Goal: Task Accomplishment & Management: Use online tool/utility

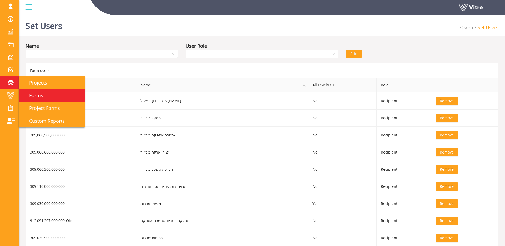
click at [30, 89] on link "Forms" at bounding box center [52, 95] width 66 height 13
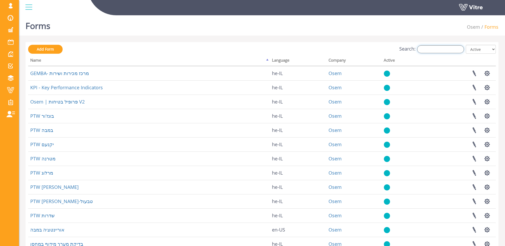
click at [438, 50] on input "Search:" at bounding box center [440, 49] width 47 height 8
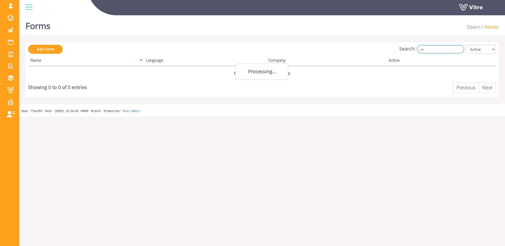
type input ","
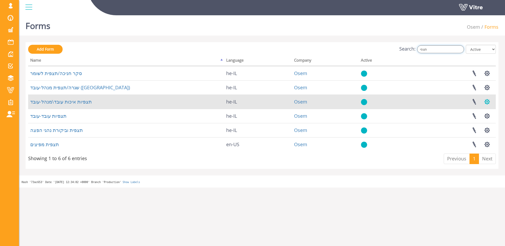
type input "תצפי"
click at [485, 103] on button "button" at bounding box center [486, 102] width 13 height 14
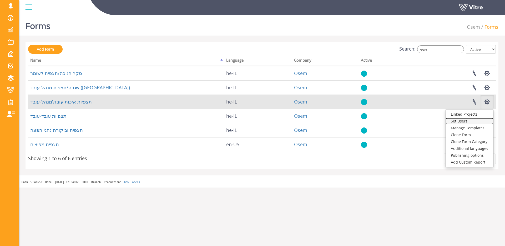
click at [469, 120] on link "Set Users" at bounding box center [469, 121] width 48 height 7
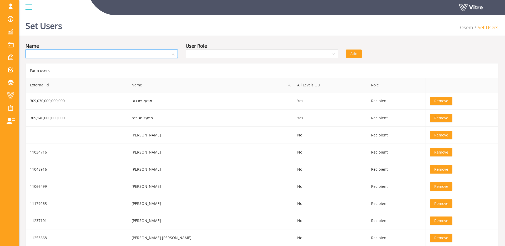
click at [138, 54] on input "search" at bounding box center [100, 54] width 142 height 8
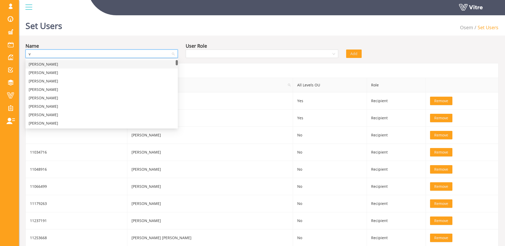
type input "vi"
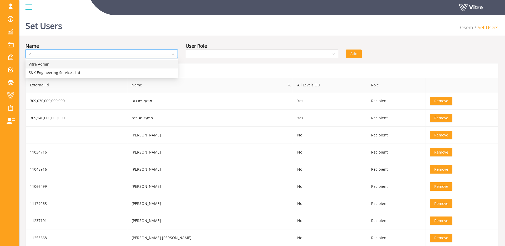
click at [125, 63] on div "Vitre Admin" at bounding box center [102, 64] width 146 height 6
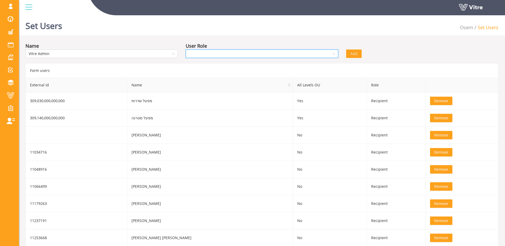
click at [309, 53] on input "search" at bounding box center [260, 54] width 142 height 8
drag, startPoint x: 258, startPoint y: 74, endPoint x: 279, endPoint y: 68, distance: 21.6
click at [258, 74] on div "Recipient" at bounding box center [262, 73] width 146 height 6
drag, startPoint x: 356, startPoint y: 55, endPoint x: 357, endPoint y: 60, distance: 5.1
click at [355, 55] on span "Add" at bounding box center [353, 54] width 7 height 6
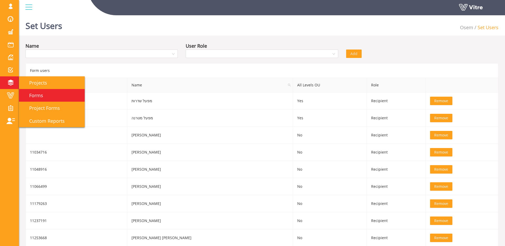
click at [39, 97] on span "Forms" at bounding box center [33, 95] width 20 height 6
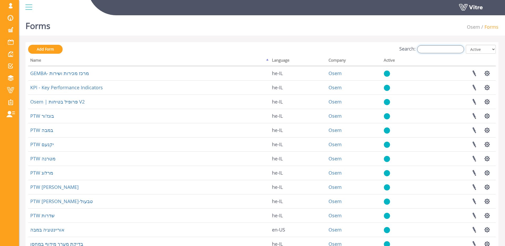
click at [446, 48] on input "Search:" at bounding box center [440, 49] width 47 height 8
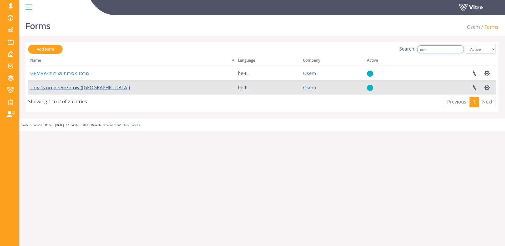
type input "gem"
click at [86, 87] on link "שגרה/תצפית מנהל-עובד ([GEOGRAPHIC_DATA])" at bounding box center [80, 87] width 100 height 6
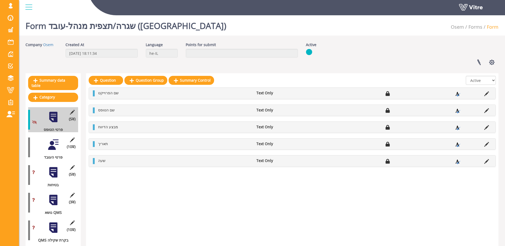
click at [57, 143] on div at bounding box center [53, 145] width 12 height 12
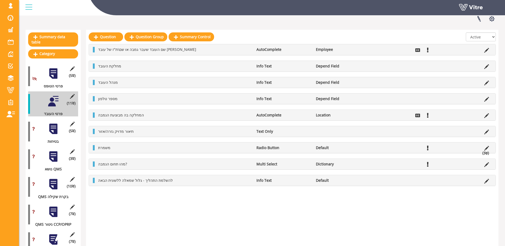
scroll to position [155, 0]
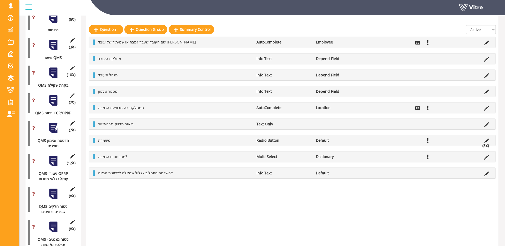
click at [55, 48] on div at bounding box center [53, 45] width 12 height 12
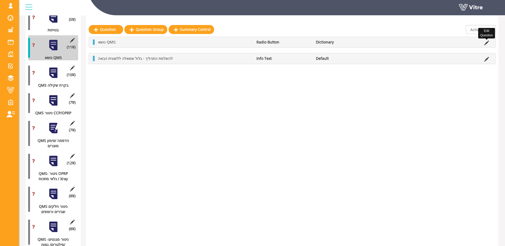
click at [486, 41] on icon at bounding box center [486, 42] width 5 height 5
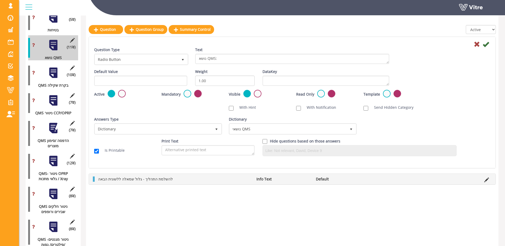
click at [56, 70] on div at bounding box center [53, 73] width 12 height 12
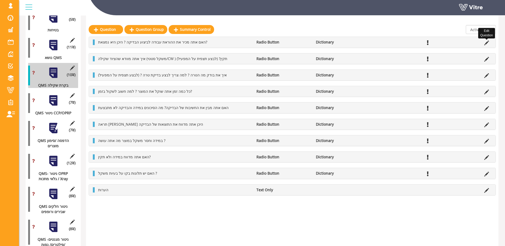
click at [486, 43] on icon at bounding box center [486, 42] width 5 height 5
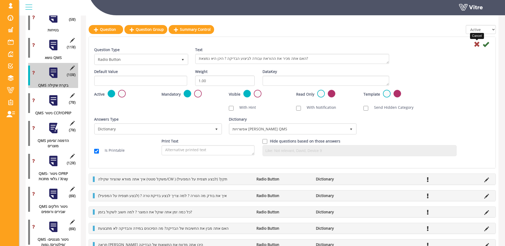
click at [477, 43] on icon at bounding box center [477, 44] width 6 height 6
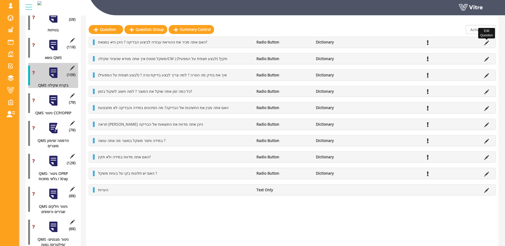
click at [487, 42] on icon at bounding box center [486, 42] width 5 height 5
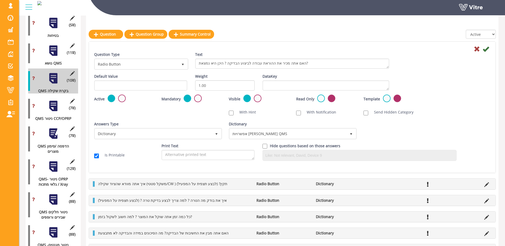
scroll to position [141, 0]
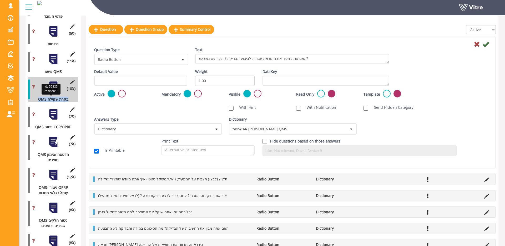
drag, startPoint x: 38, startPoint y: 99, endPoint x: 72, endPoint y: 99, distance: 33.4
click at [74, 99] on div "QMS בקרת שקילה" at bounding box center [51, 98] width 46 height 5
click at [49, 98] on div "QMS בקרת שקילה" at bounding box center [51, 98] width 46 height 5
drag, startPoint x: 47, startPoint y: 99, endPoint x: 77, endPoint y: 98, distance: 30.0
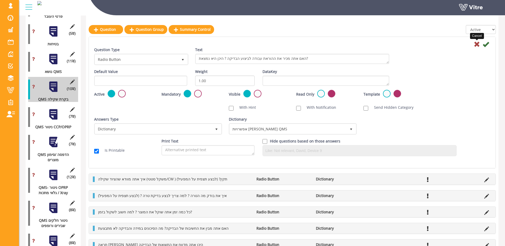
click at [476, 44] on icon at bounding box center [477, 44] width 6 height 6
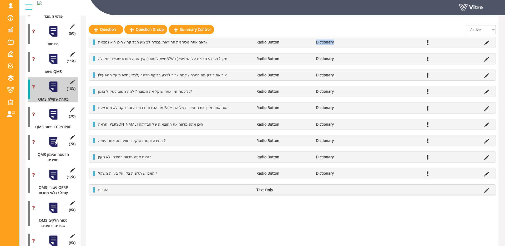
drag, startPoint x: 312, startPoint y: 42, endPoint x: 348, endPoint y: 40, distance: 35.8
click at [348, 40] on ul "האם אתה מכיר את ההוראת עבודה לביצוע הבדיקה ? היכן היא נמצאת? Radio Button Dicti…" at bounding box center [293, 41] width 396 height 5
click at [322, 44] on li "Dictionary" at bounding box center [342, 41] width 59 height 5
drag, startPoint x: 40, startPoint y: 99, endPoint x: 61, endPoint y: 101, distance: 21.1
click at [68, 100] on div "QMS בקרת שקילה" at bounding box center [51, 98] width 46 height 5
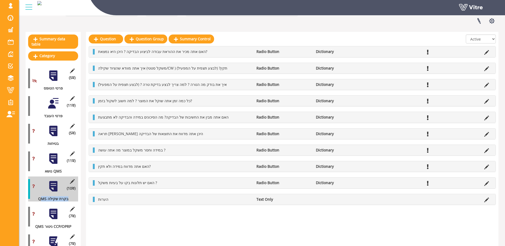
scroll to position [42, 0]
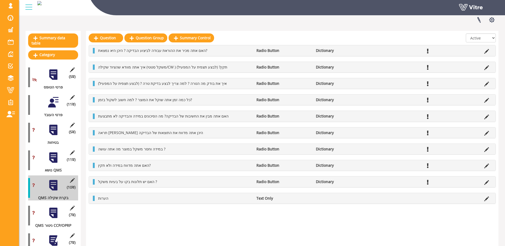
click at [181, 177] on div "האם יש תלונות בקו על בעיות משקל ? Radio Button Dictionary" at bounding box center [292, 181] width 407 height 11
drag, startPoint x: 97, startPoint y: 181, endPoint x: 172, endPoint y: 180, distance: 74.4
click at [172, 180] on li "האם יש תלונות בקו על בעיות משקל ?" at bounding box center [174, 181] width 158 height 5
drag, startPoint x: 172, startPoint y: 181, endPoint x: 138, endPoint y: 170, distance: 35.7
click at [172, 181] on li "האם יש תלונות בקו על בעיות משקל ?" at bounding box center [174, 181] width 158 height 5
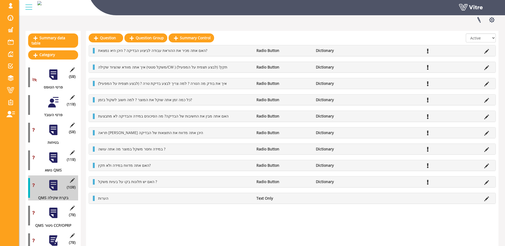
click at [49, 126] on div at bounding box center [53, 130] width 12 height 12
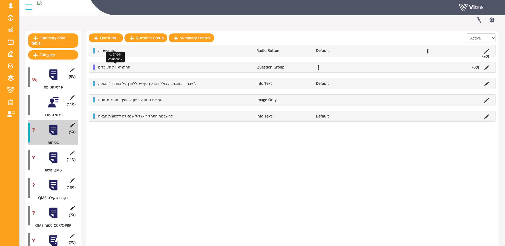
click at [124, 67] on span "ההתנהגויות העובדים" at bounding box center [114, 66] width 32 height 5
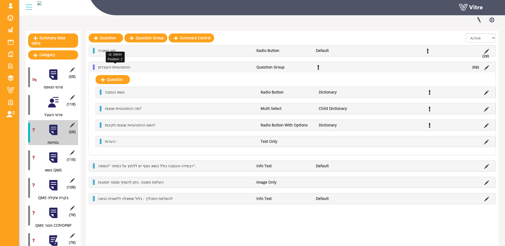
click at [124, 67] on span "ההתנהגויות העובדים" at bounding box center [114, 66] width 32 height 5
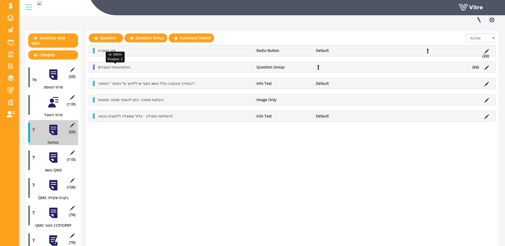
click at [122, 67] on span "ההתנהגויות העובדים" at bounding box center [114, 66] width 32 height 5
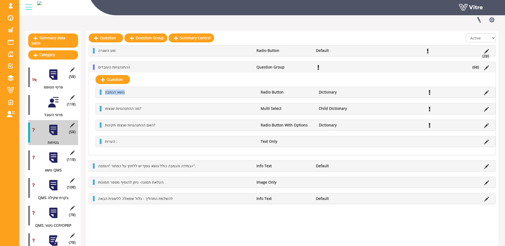
drag, startPoint x: 104, startPoint y: 93, endPoint x: 138, endPoint y: 94, distance: 33.7
click at [138, 94] on ul "נושא הגמבה Radio Button Dictionary" at bounding box center [296, 91] width 389 height 5
drag, startPoint x: 105, startPoint y: 108, endPoint x: 155, endPoint y: 108, distance: 50.0
click at [155, 107] on li "מה ההתנהגויות שנצפו?" at bounding box center [180, 108] width 156 height 5
click at [129, 125] on span "האם ההתנהגויות שנצפו תקינות?" at bounding box center [130, 124] width 50 height 5
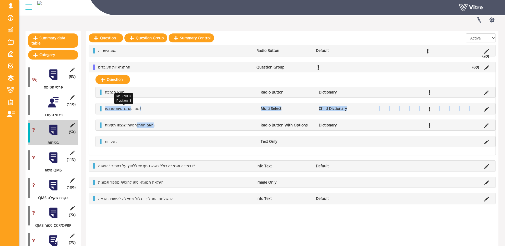
drag, startPoint x: 138, startPoint y: 124, endPoint x: 133, endPoint y: 107, distance: 17.7
click at [133, 107] on div "סוג השגרה: Radio Button Default (2 ) Answer תצפית מנהל עובד שגרה שבועית של מנהל…" at bounding box center [295, 117] width 400 height 60
click at [155, 120] on div "האם ההתנהגויות שנצפו תקינות? Radio Button With Options Dictionary" at bounding box center [295, 125] width 399 height 11
drag, startPoint x: 315, startPoint y: 109, endPoint x: 357, endPoint y: 108, distance: 41.6
click at [357, 108] on ul "מה ההתנהגויות שנצפו? Multi Select Child Dictionary" at bounding box center [296, 108] width 389 height 5
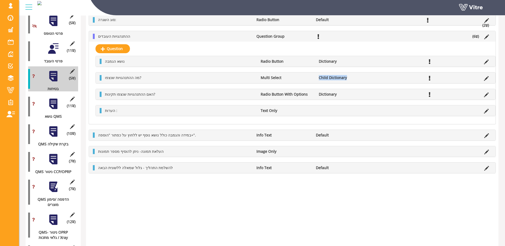
scroll to position [111, 0]
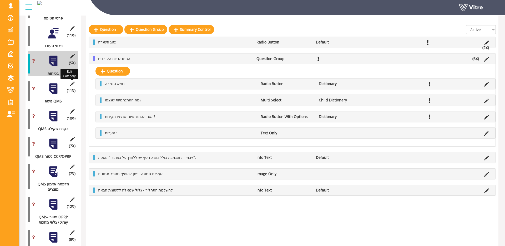
click at [72, 82] on icon at bounding box center [72, 83] width 7 height 5
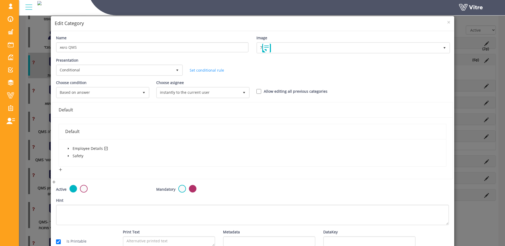
click at [69, 149] on icon "caret-down" at bounding box center [68, 148] width 3 height 3
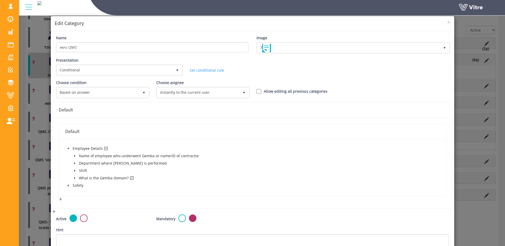
click at [75, 177] on icon "caret-down" at bounding box center [74, 177] width 3 height 3
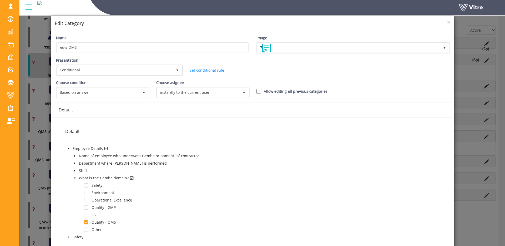
click at [22, 133] on div "× Edit Category Name נושא QMS Image 7 7 Presentation Conditional 5 Set Duration…" at bounding box center [252, 123] width 505 height 246
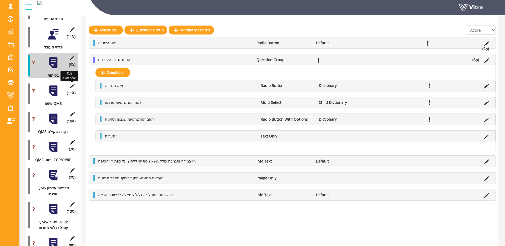
click at [72, 86] on icon at bounding box center [72, 85] width 7 height 5
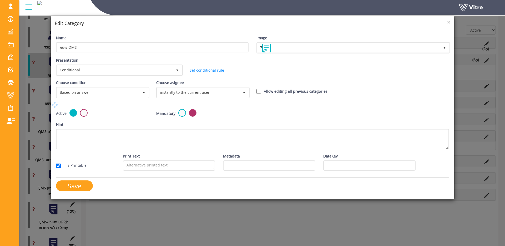
click at [36, 145] on div "× Edit Category Name נושא QMS Image 7 7 Presentation Conditional 5 Set Duration…" at bounding box center [252, 123] width 505 height 246
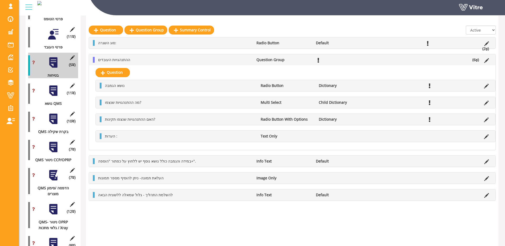
drag, startPoint x: 49, startPoint y: 119, endPoint x: 54, endPoint y: 117, distance: 5.7
click at [49, 119] on div at bounding box center [53, 119] width 12 height 12
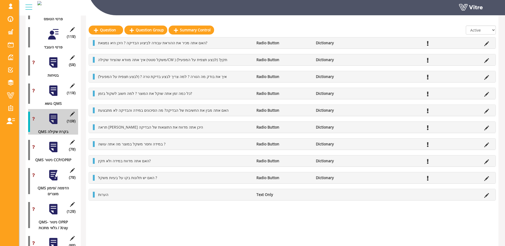
click at [70, 113] on icon at bounding box center [72, 113] width 7 height 5
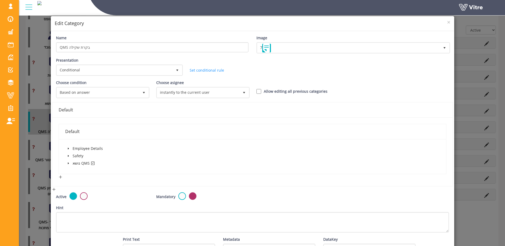
click at [70, 162] on span at bounding box center [68, 163] width 6 height 6
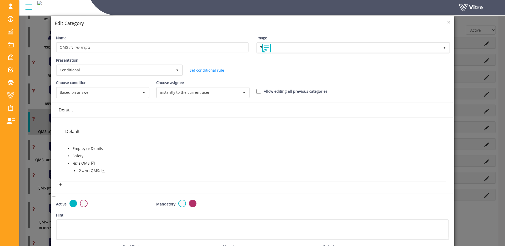
drag, startPoint x: 70, startPoint y: 170, endPoint x: 75, endPoint y: 171, distance: 5.4
click at [71, 171] on span at bounding box center [68, 170] width 6 height 6
click at [76, 171] on icon "caret-down" at bounding box center [74, 170] width 3 height 3
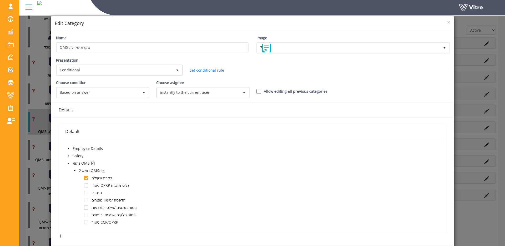
click at [31, 167] on div "× Edit Category Name QMS בקרת שקילה Image 7 7 Presentation Conditional 5 Set Du…" at bounding box center [252, 123] width 505 height 246
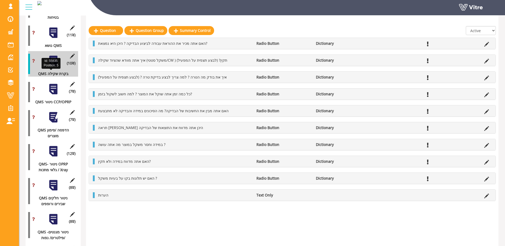
scroll to position [167, 0]
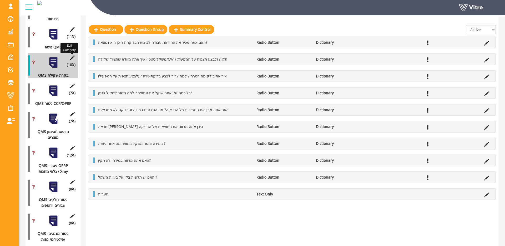
click at [74, 59] on icon at bounding box center [72, 57] width 7 height 5
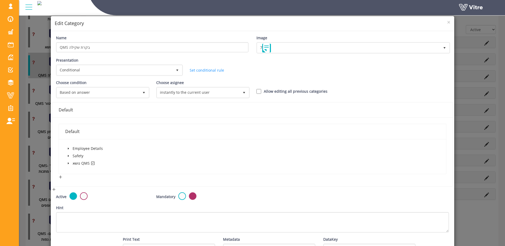
click at [69, 162] on icon "caret-down" at bounding box center [68, 163] width 3 height 3
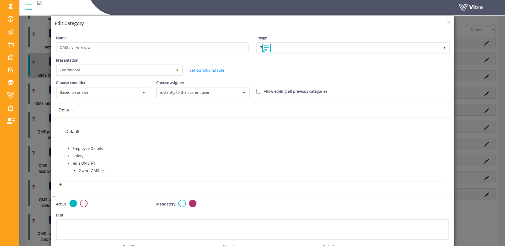
click at [74, 170] on icon "caret-down" at bounding box center [74, 171] width 1 height 2
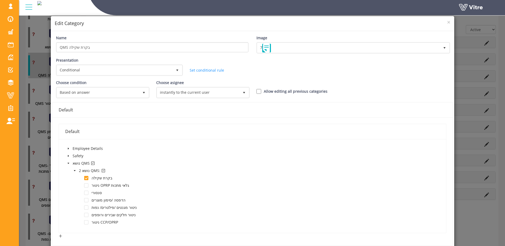
click at [31, 180] on div "× Edit Category Name QMS בקרת שקילה Image 7 7 Presentation Conditional 5 Set Du…" at bounding box center [252, 123] width 505 height 246
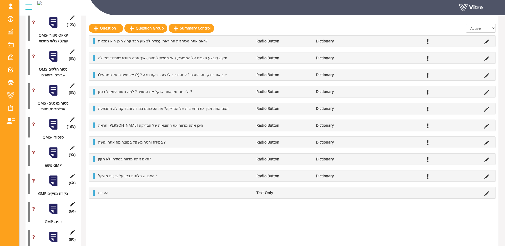
scroll to position [298, 0]
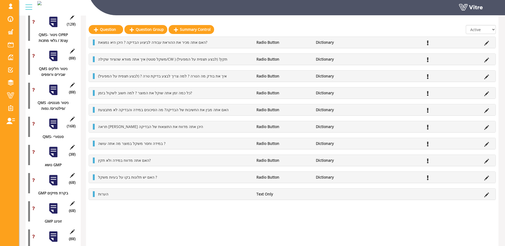
click at [54, 154] on div at bounding box center [53, 152] width 12 height 12
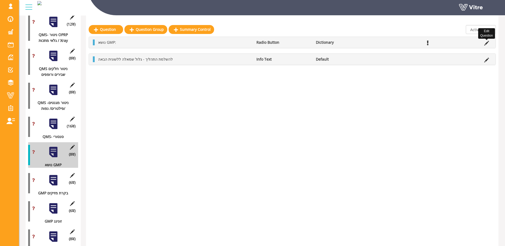
click at [486, 43] on icon at bounding box center [486, 43] width 5 height 5
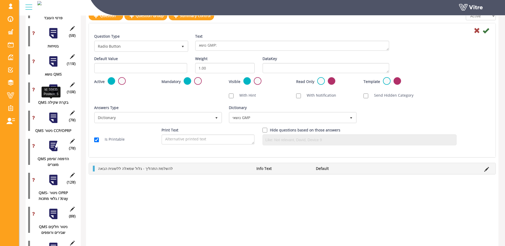
scroll to position [121, 0]
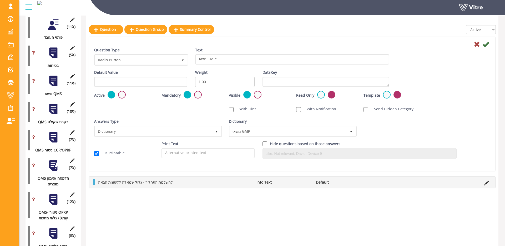
click at [54, 79] on div at bounding box center [53, 81] width 12 height 12
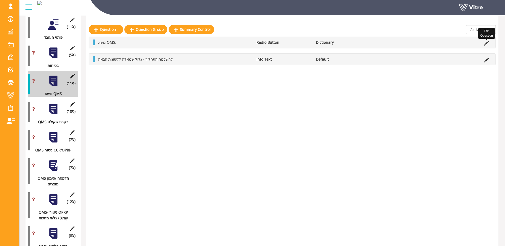
click at [485, 43] on icon at bounding box center [486, 43] width 5 height 5
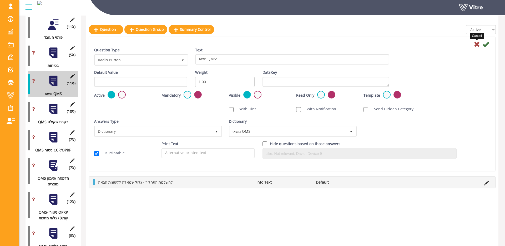
click at [477, 45] on icon at bounding box center [477, 44] width 6 height 6
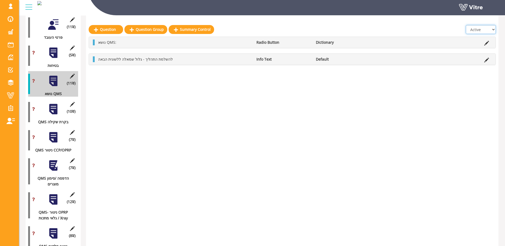
click at [477, 31] on select "All Active Not Active" at bounding box center [481, 29] width 30 height 9
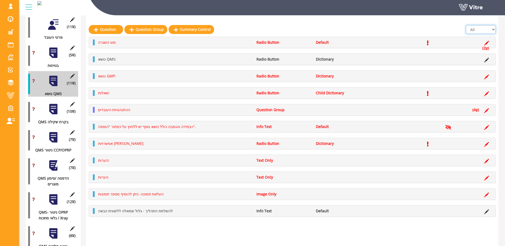
click at [492, 28] on select "All Active Not Active" at bounding box center [481, 29] width 30 height 9
select select "1"
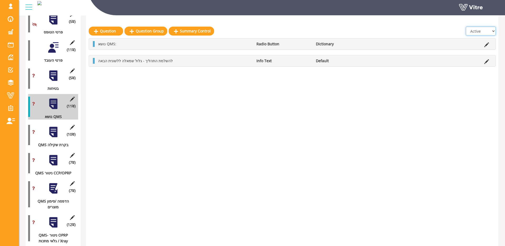
scroll to position [98, 0]
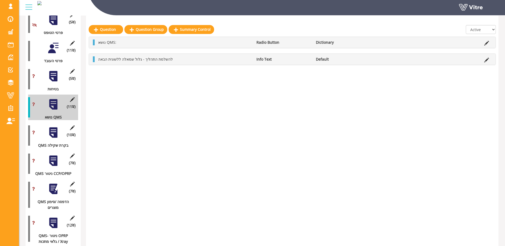
click at [53, 77] on div at bounding box center [53, 76] width 12 height 12
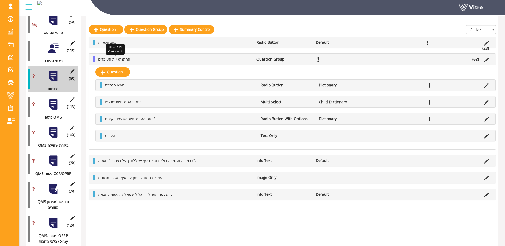
click at [117, 58] on span "ההתנהגויות העובדים" at bounding box center [114, 59] width 32 height 5
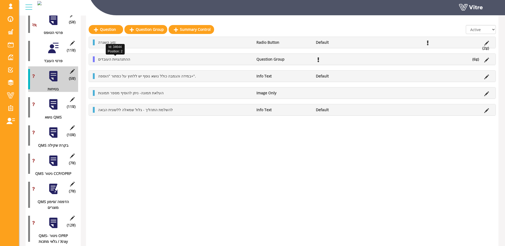
click at [117, 58] on span "ההתנהגויות העובדים" at bounding box center [114, 59] width 32 height 5
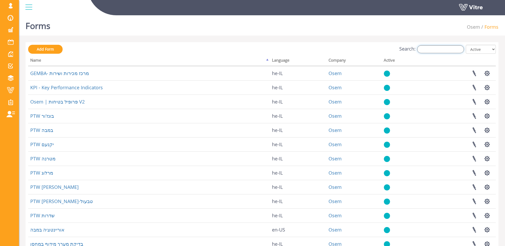
click at [439, 47] on input "Search:" at bounding box center [440, 49] width 47 height 8
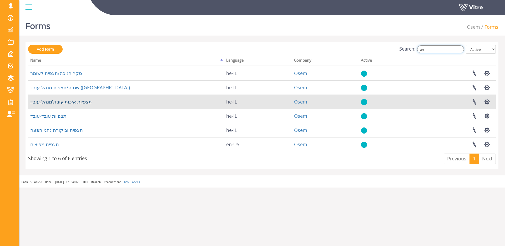
type input "תצ"
click at [81, 101] on link "תצפיות איכות עובד\מנהל-עובד" at bounding box center [61, 101] width 62 height 6
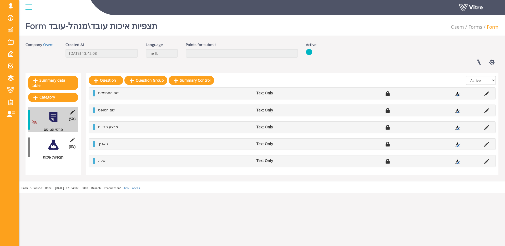
click at [47, 145] on div at bounding box center [53, 145] width 12 height 12
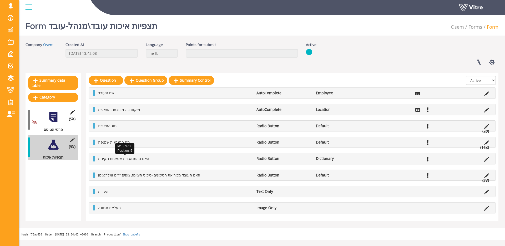
click at [121, 159] on span "האם ההתנהגויות שנצפות תקינות" at bounding box center [123, 158] width 51 height 5
click at [327, 174] on li "Default" at bounding box center [342, 174] width 59 height 5
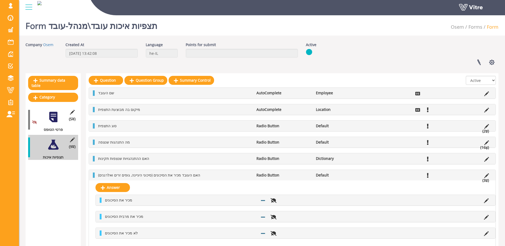
click at [327, 174] on li "Default" at bounding box center [342, 174] width 59 height 5
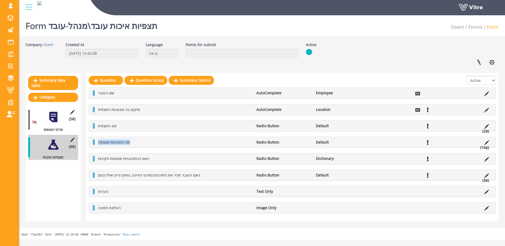
drag, startPoint x: 104, startPoint y: 141, endPoint x: 145, endPoint y: 143, distance: 41.6
click at [145, 140] on li "מה התנהגות שנצפה" at bounding box center [174, 141] width 158 height 5
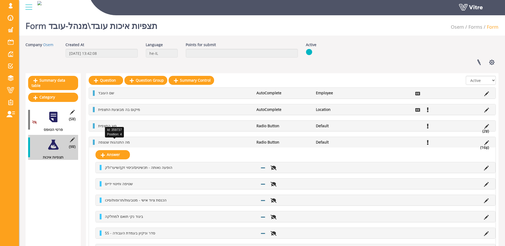
click at [122, 140] on span "מה התנהגות שנצפה" at bounding box center [114, 141] width 32 height 5
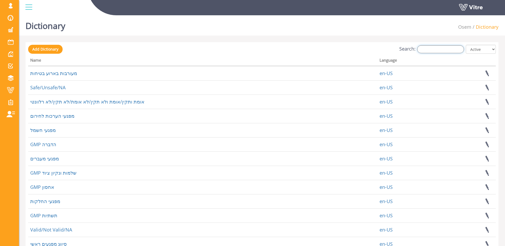
click at [436, 48] on input "Search:" at bounding box center [440, 49] width 47 height 8
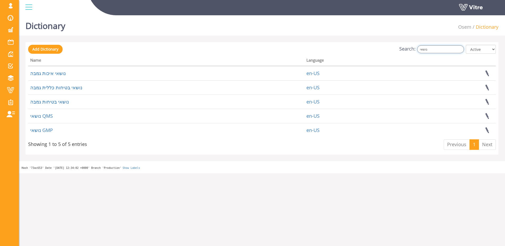
click at [453, 51] on input "נושאי" at bounding box center [440, 49] width 47 height 8
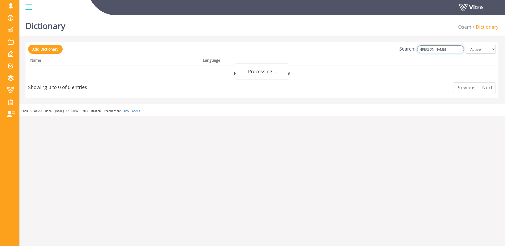
type input "/"
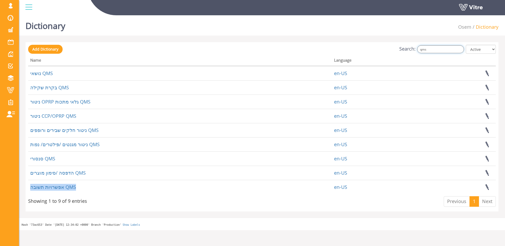
click at [441, 47] on input "qms" at bounding box center [440, 49] width 47 height 8
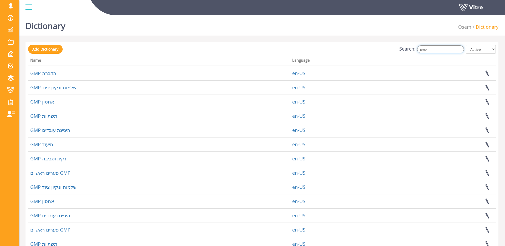
click at [440, 49] on input "gmp" at bounding box center [440, 49] width 47 height 8
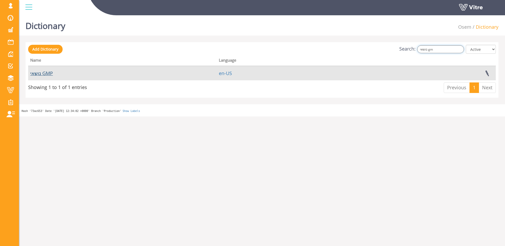
type input "נושאי gm"
click at [47, 72] on link "נושאי GMP" at bounding box center [41, 73] width 23 height 6
